Goal: Task Accomplishment & Management: Use online tool/utility

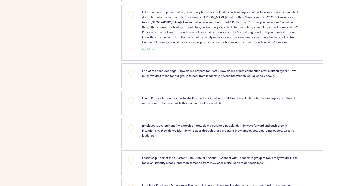
scroll to position [365, 0]
click at [132, 105] on button "+0" at bounding box center [131, 100] width 10 height 10
click at [132, 101] on span "+1" at bounding box center [132, 98] width 4 height 5
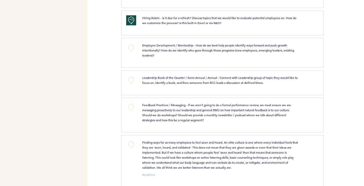
scroll to position [444, 0]
click at [132, 113] on button "+0" at bounding box center [131, 107] width 10 height 10
click at [132, 109] on span "+1" at bounding box center [132, 106] width 4 height 5
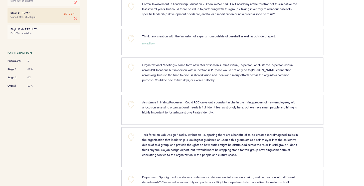
scroll to position [94, 0]
click at [130, 102] on button "+0" at bounding box center [131, 105] width 10 height 10
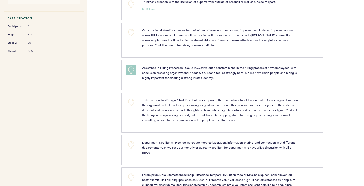
scroll to position [144, 0]
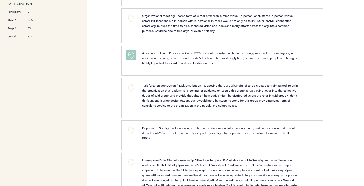
click at [132, 86] on button "+0" at bounding box center [131, 88] width 10 height 10
click at [132, 86] on span "+1" at bounding box center [132, 86] width 4 height 5
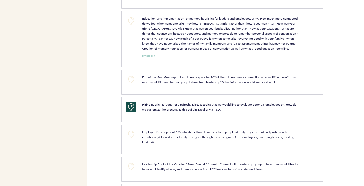
scroll to position [356, 0]
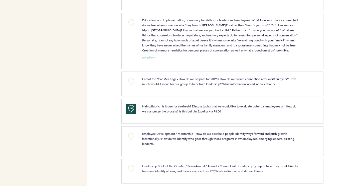
click at [129, 27] on button "+0" at bounding box center [131, 23] width 10 height 10
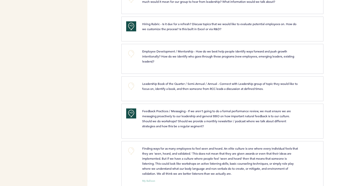
scroll to position [454, 0]
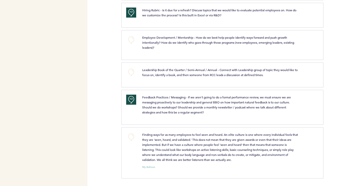
click at [133, 142] on button "+0" at bounding box center [131, 137] width 10 height 10
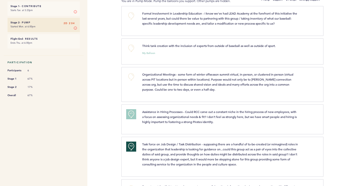
scroll to position [85, 0]
click at [131, 77] on button "+0" at bounding box center [131, 77] width 10 height 10
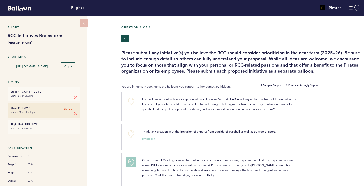
scroll to position [0, 0]
click at [37, 126] on h6 "Flight End - Results 2D 23H" at bounding box center [44, 124] width 66 height 3
click at [359, 10] on button "Manage Account" at bounding box center [354, 8] width 11 height 6
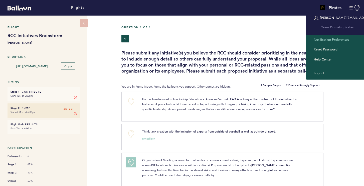
click at [335, 40] on link "Notification Preferences" at bounding box center [341, 40] width 55 height 10
